Goal: Obtain resource: Obtain resource

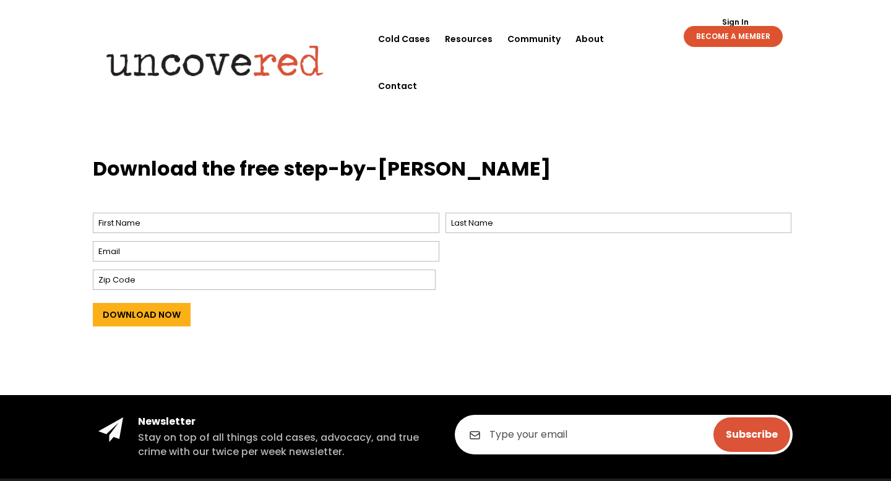
scroll to position [476, 0]
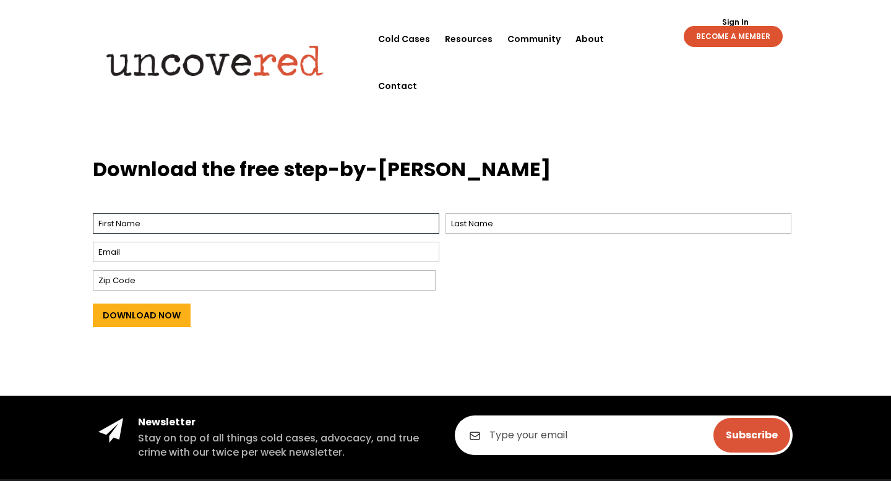
click at [152, 226] on input "First" at bounding box center [266, 223] width 346 height 20
type input "matias"
click at [481, 223] on input "Last" at bounding box center [618, 223] width 346 height 20
type input "borge"
click at [299, 248] on input "Email *" at bounding box center [266, 252] width 346 height 20
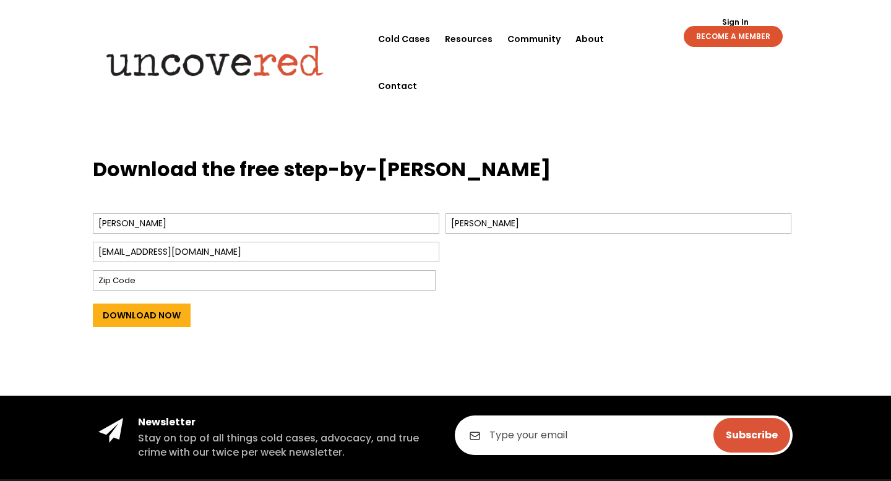
type input "Matitiyahu@icloud.com"
click at [263, 268] on div at bounding box center [440, 280] width 695 height 27
click at [246, 272] on input "Zip Code" at bounding box center [264, 280] width 343 height 20
click at [173, 273] on input "Zip Code" at bounding box center [264, 280] width 343 height 20
paste input "10109"
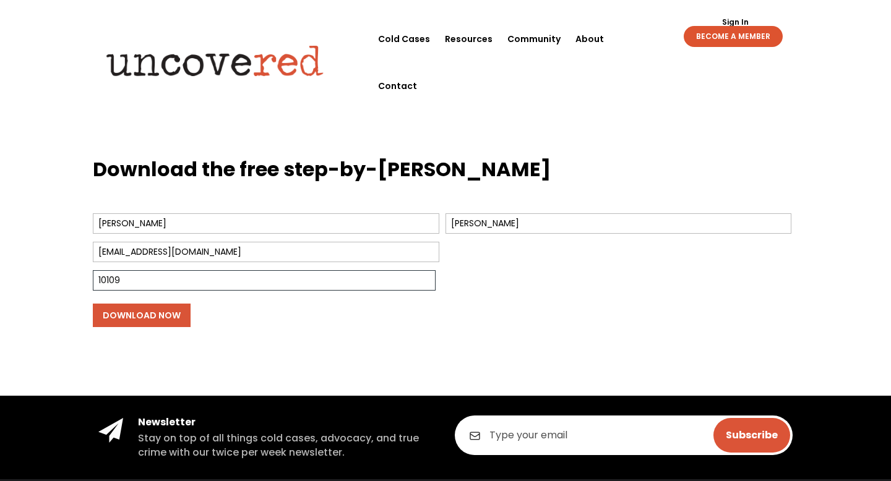
type input "10109"
click at [158, 318] on input "Download Now" at bounding box center [142, 316] width 98 height 24
click at [168, 319] on input "Download Now" at bounding box center [142, 316] width 98 height 24
click at [120, 304] on input "Download Now" at bounding box center [142, 316] width 98 height 24
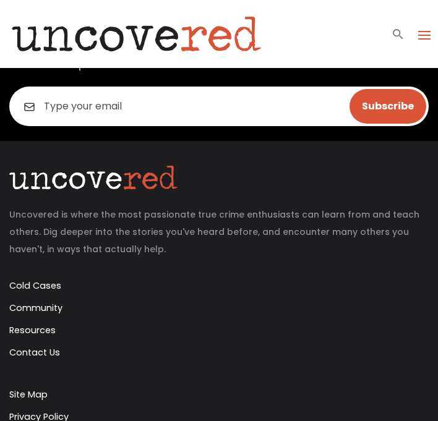
scroll to position [181, 0]
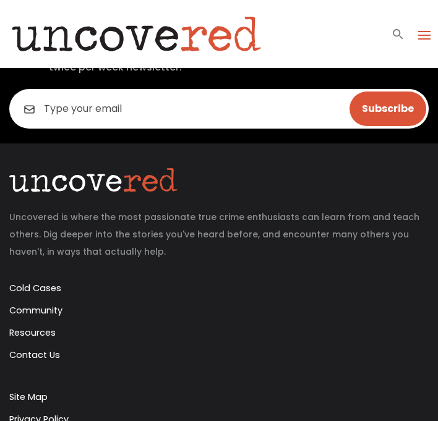
click at [98, 116] on input "email" at bounding box center [218, 109] width 419 height 40
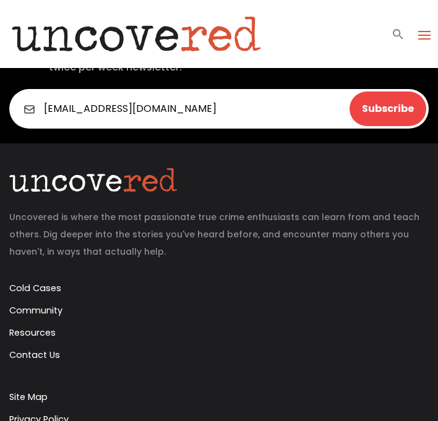
type input "matitiyahu@icloud.com"
click at [387, 109] on input "Subscribe" at bounding box center [387, 109] width 77 height 35
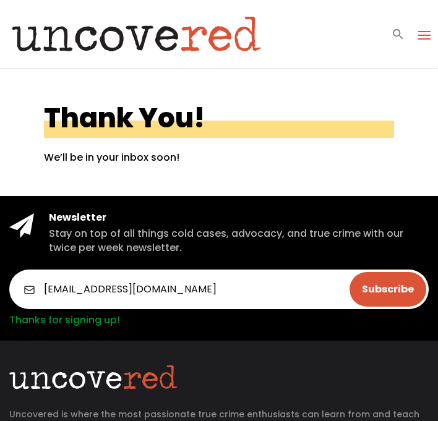
scroll to position [5, 0]
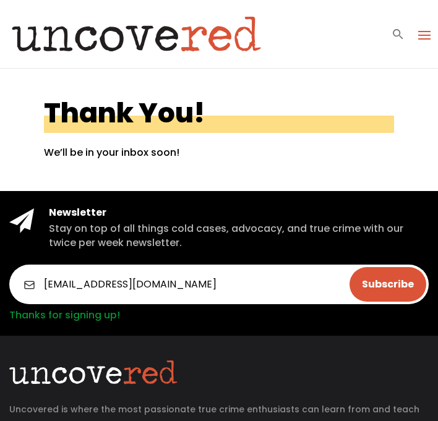
click at [416, 35] on span at bounding box center [424, 35] width 20 height 20
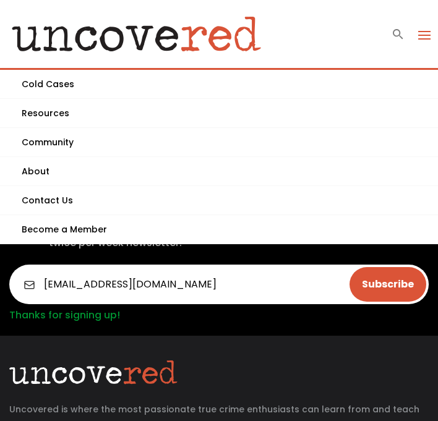
click at [109, 253] on div "Newsletter Stay on top of all things cold cases, advocacy, and true crime with …" at bounding box center [219, 235] width 438 height 59
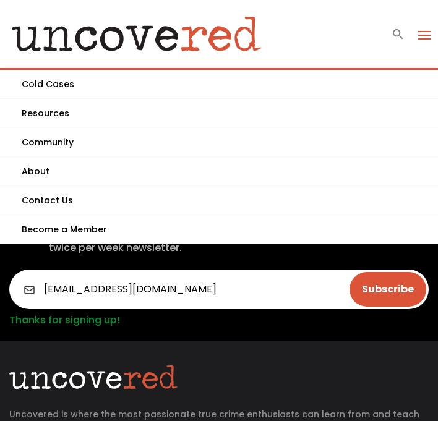
click at [418, 35] on span at bounding box center [424, 35] width 20 height 20
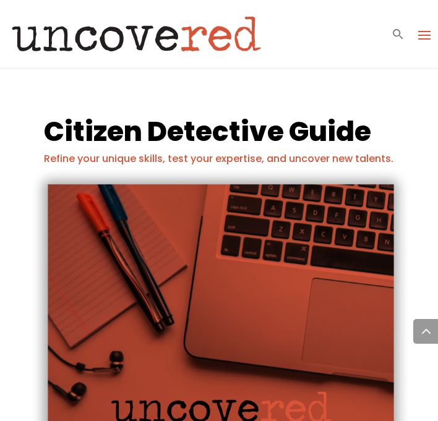
scroll to position [544, 0]
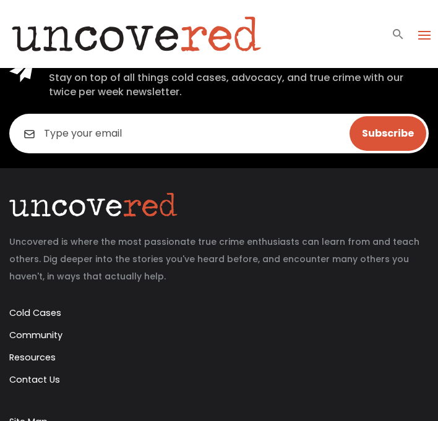
scroll to position [171, 0]
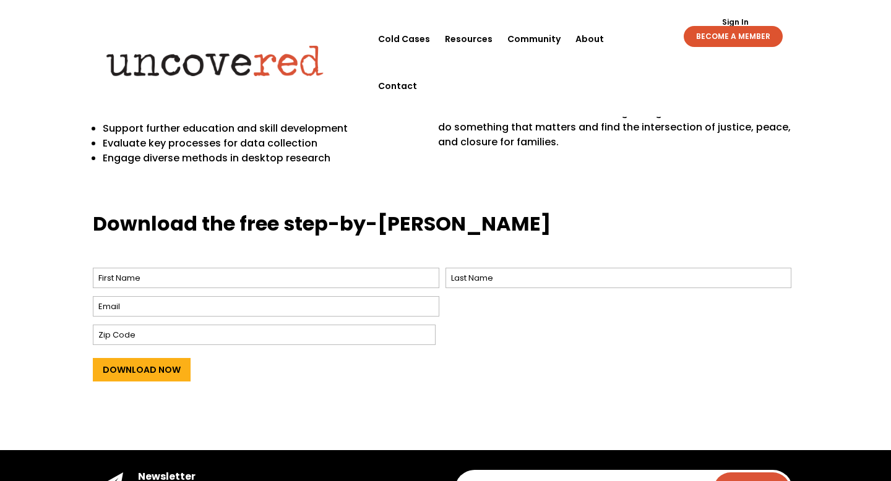
scroll to position [482, 0]
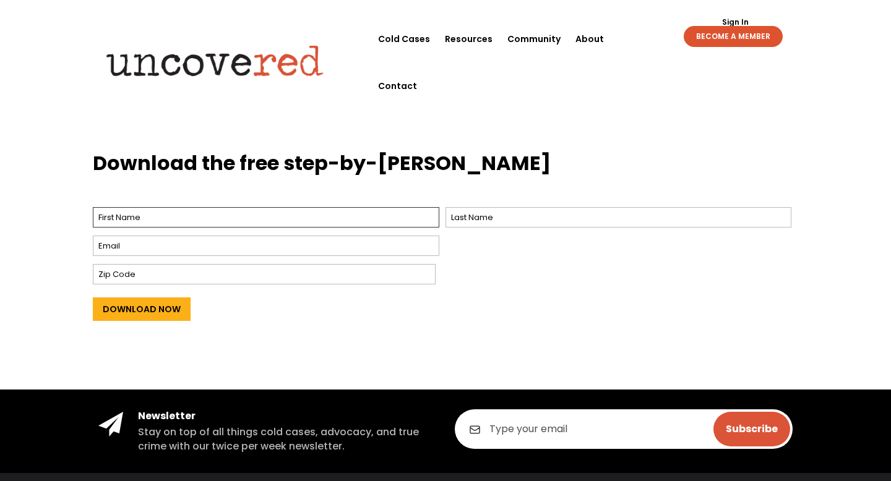
click at [336, 216] on input "First" at bounding box center [266, 217] width 346 height 20
type input "[PERSON_NAME]"
click at [461, 219] on input "Last" at bounding box center [618, 217] width 346 height 20
type input "[PERSON_NAME]"
click at [281, 246] on input "Email *" at bounding box center [266, 246] width 346 height 20
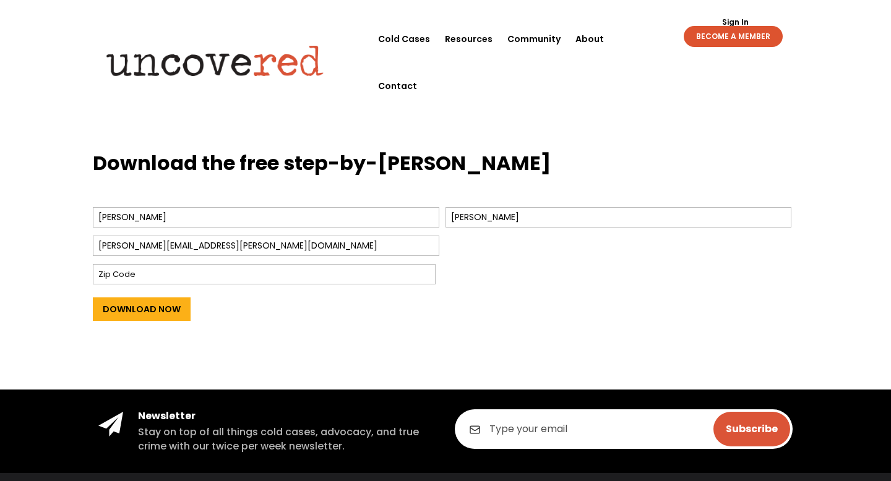
type input "matias.borge@weizmancr.net"
click at [190, 273] on input "Zip Code" at bounding box center [264, 274] width 343 height 20
paste input "10109"
type input "10109"
click at [126, 312] on input "Download Now" at bounding box center [142, 309] width 98 height 24
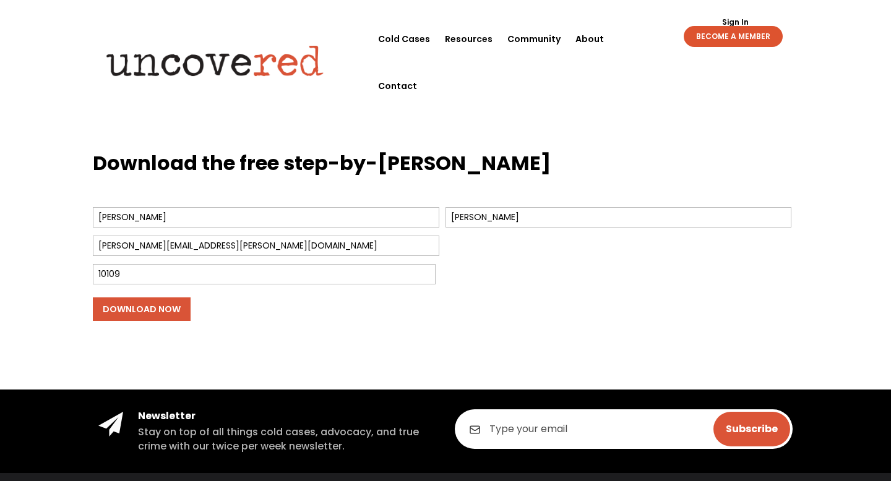
click at [180, 304] on input "Download Now" at bounding box center [142, 309] width 98 height 24
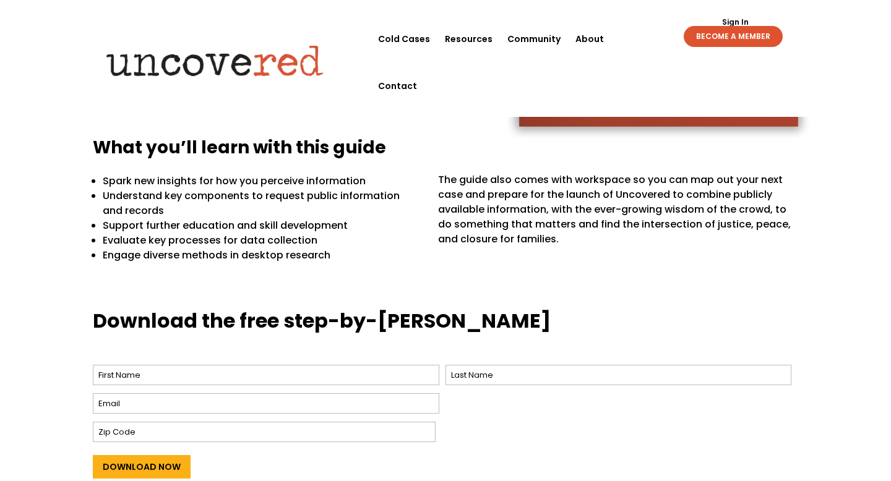
scroll to position [325, 0]
click at [192, 182] on p "Spark new insights for how you perceive information" at bounding box center [262, 180] width 318 height 15
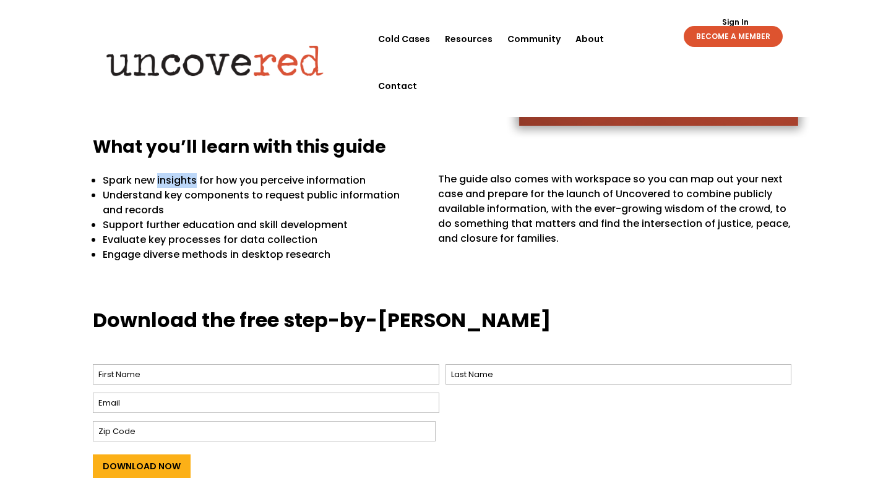
click at [192, 182] on p "Spark new insights for how you perceive information" at bounding box center [262, 180] width 318 height 15
click at [192, 204] on p "Understand key components to request public information and records" at bounding box center [262, 203] width 318 height 30
click at [191, 202] on p "Understand key components to request public information and records" at bounding box center [262, 203] width 318 height 30
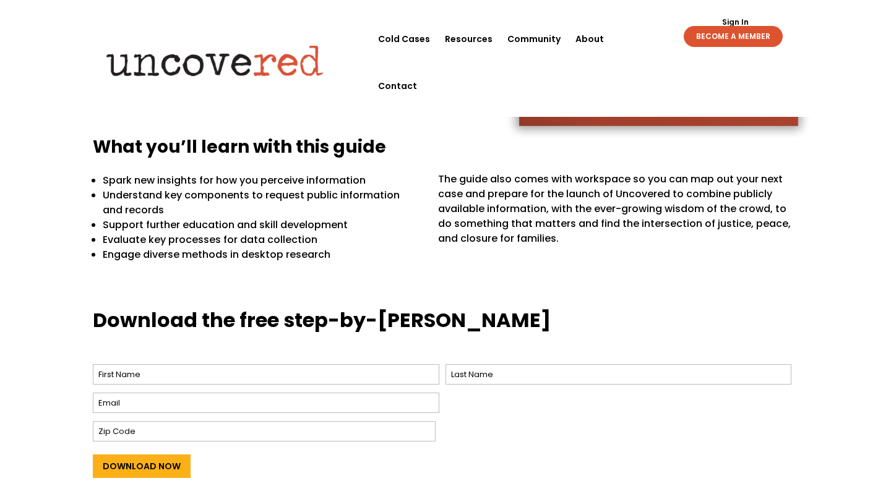
click at [191, 200] on p "Understand key components to request public information and records" at bounding box center [262, 203] width 318 height 30
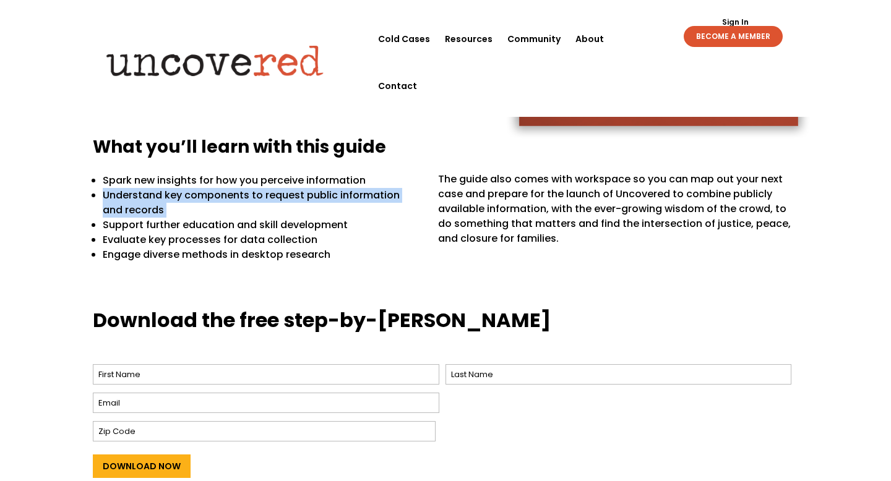
click at [191, 200] on p "Understand key components to request public information and records" at bounding box center [262, 203] width 318 height 30
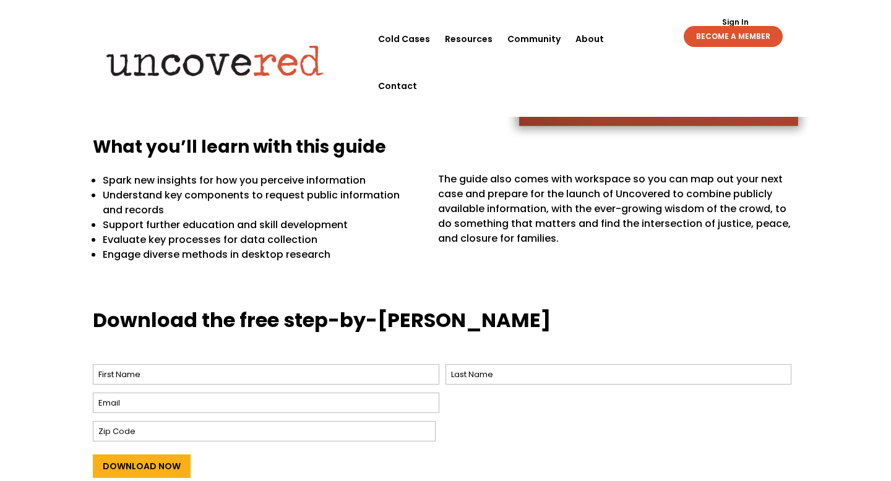
click at [201, 206] on p "Understand key components to request public information and records" at bounding box center [262, 203] width 318 height 30
click at [183, 226] on p "Support further education and skill development" at bounding box center [262, 225] width 318 height 15
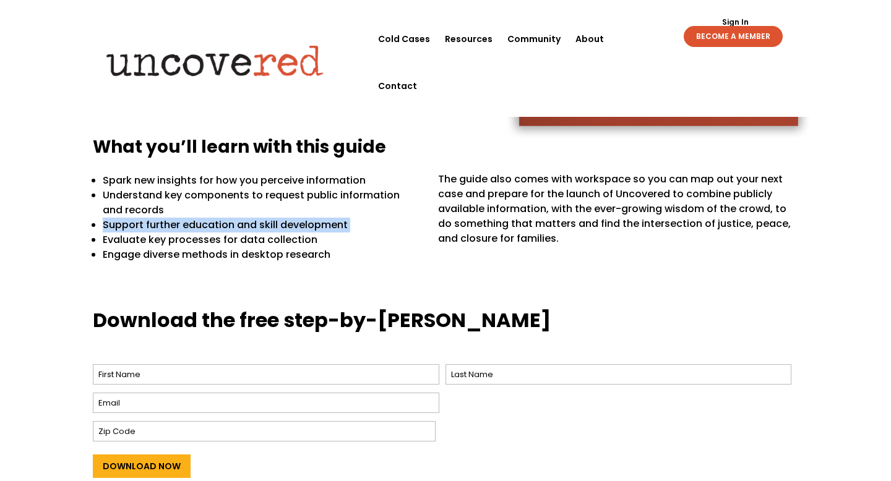
click at [183, 226] on p "Support further education and skill development" at bounding box center [262, 225] width 318 height 15
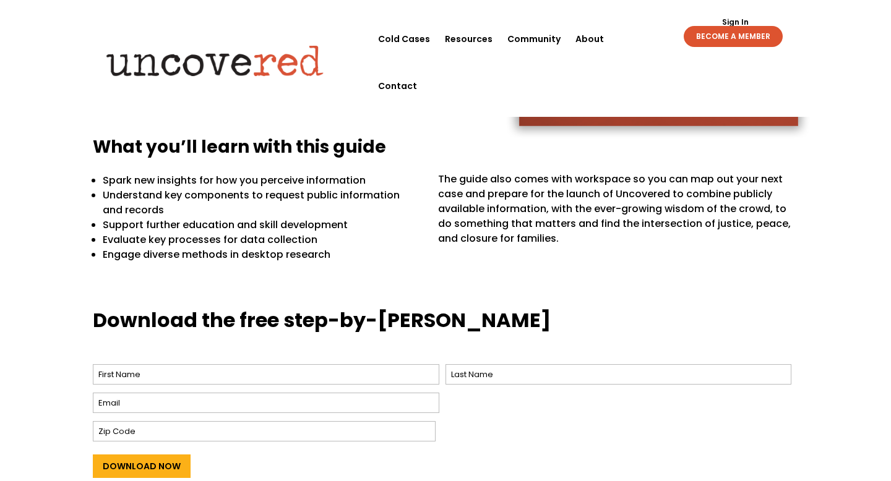
click at [208, 242] on p "Evaluate key processes for data collection" at bounding box center [262, 240] width 318 height 15
click at [219, 258] on p "Engage diverse methods in desktop research" at bounding box center [262, 254] width 318 height 15
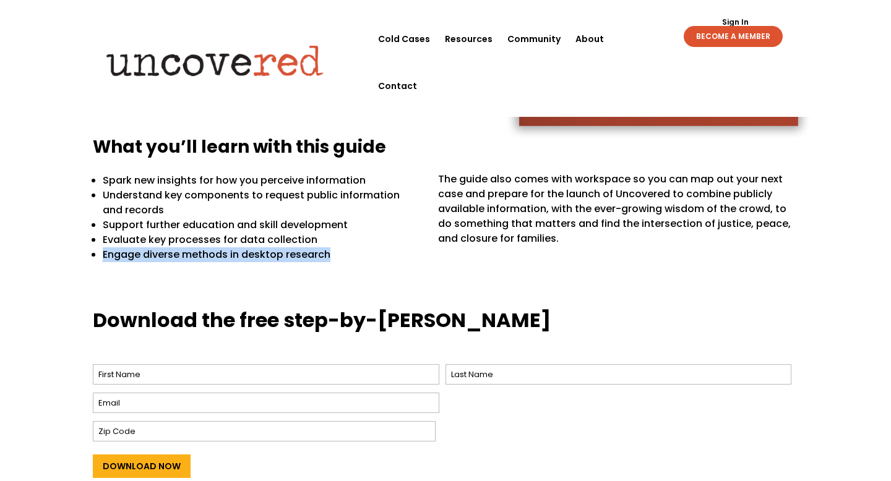
click at [219, 258] on p "Engage diverse methods in desktop research" at bounding box center [262, 254] width 318 height 15
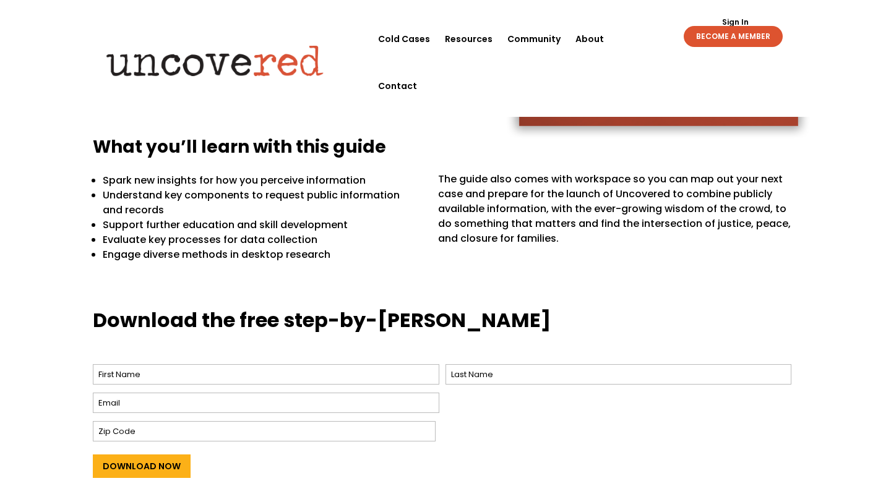
click at [284, 269] on ul "Spark new insights for how you perceive information Understand key components t…" at bounding box center [257, 222] width 328 height 99
click at [477, 179] on span "The guide also comes with workspace so you can map out your next case and prepa…" at bounding box center [614, 209] width 353 height 74
drag, startPoint x: 477, startPoint y: 179, endPoint x: 471, endPoint y: 179, distance: 6.8
click at [477, 179] on span "The guide also comes with workspace so you can map out your next case and prepa…" at bounding box center [614, 209] width 353 height 74
click at [456, 181] on span "The guide also comes with workspace so you can map out your next case and prepa…" at bounding box center [614, 209] width 353 height 74
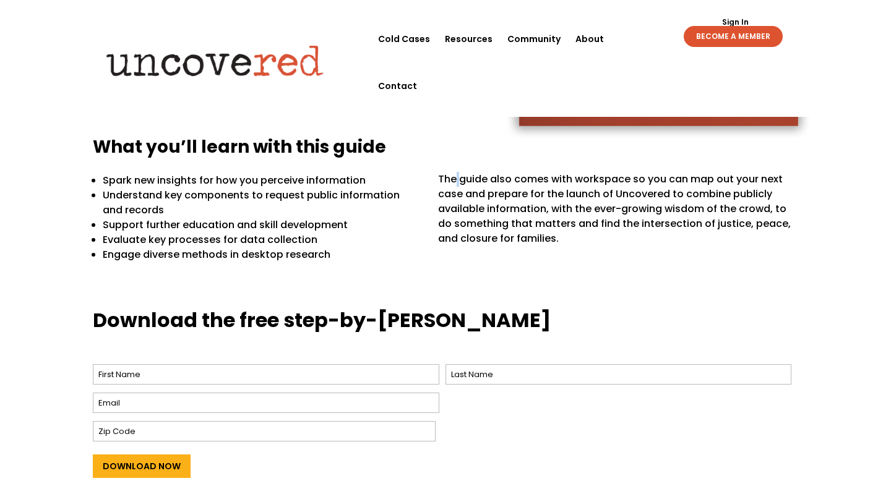
click at [456, 181] on span "The guide also comes with workspace so you can map out your next case and prepa…" at bounding box center [614, 209] width 353 height 74
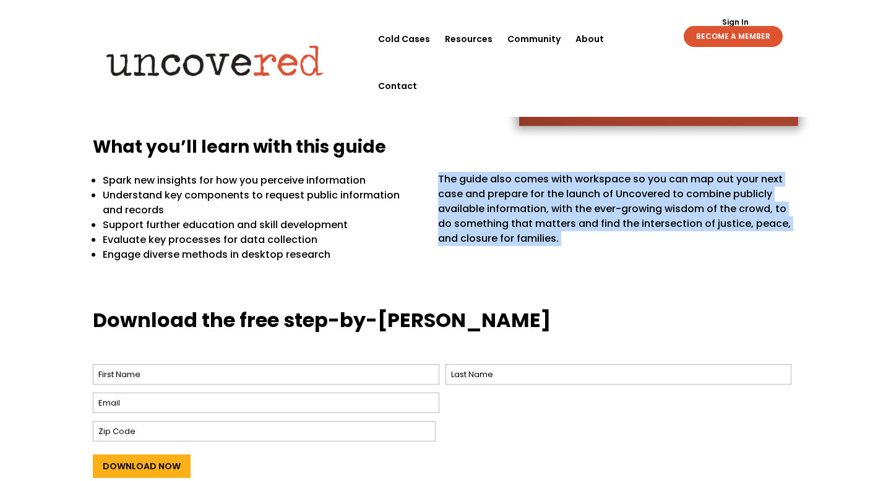
drag, startPoint x: 456, startPoint y: 181, endPoint x: 487, endPoint y: 210, distance: 42.9
click at [488, 210] on span "The guide also comes with workspace so you can map out your next case and prepa…" at bounding box center [614, 209] width 353 height 74
click at [559, 271] on div "Spark new insights for how you perceive information Understand key components t…" at bounding box center [445, 231] width 705 height 118
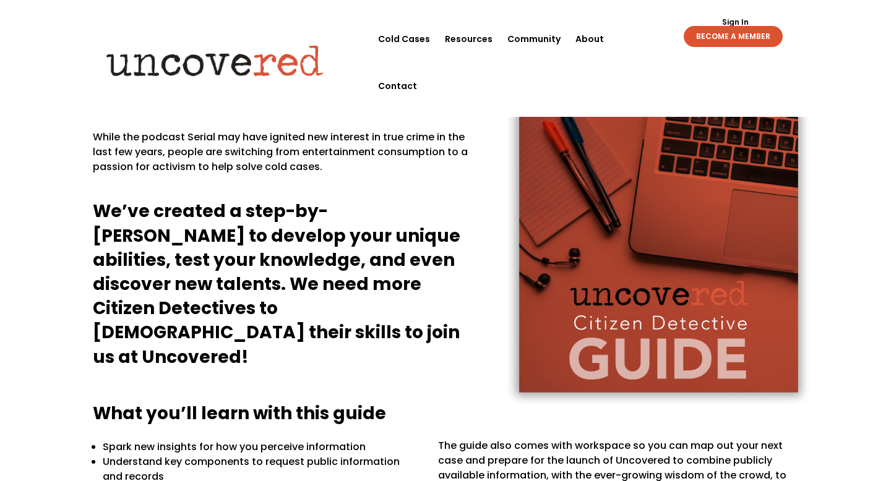
scroll to position [58, 0]
click at [718, 41] on link "BECOME A MEMBER" at bounding box center [732, 36] width 99 height 21
